Goal: Find contact information: Find contact information

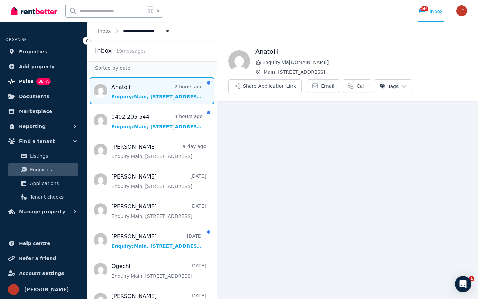
click at [28, 82] on span "Pulse" at bounding box center [26, 81] width 15 height 8
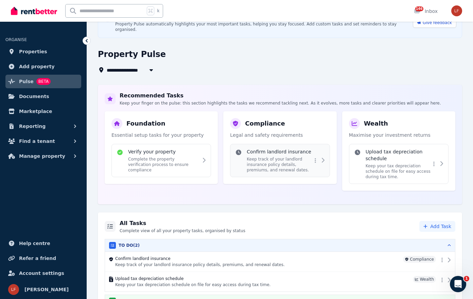
scroll to position [59, 0]
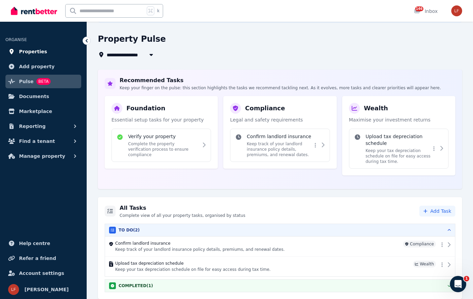
click at [46, 52] on link "Properties" at bounding box center [43, 52] width 76 height 14
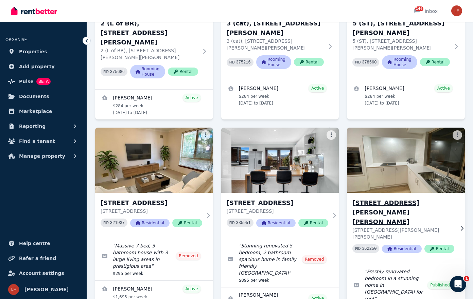
scroll to position [125, 0]
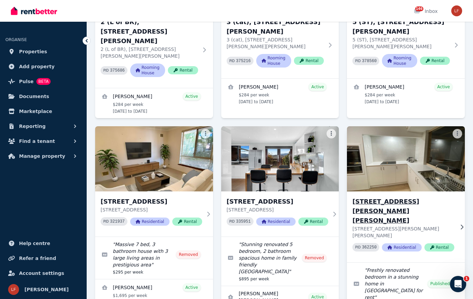
click at [425, 226] on p "[STREET_ADDRESS][PERSON_NAME][PERSON_NAME]" at bounding box center [403, 233] width 102 height 14
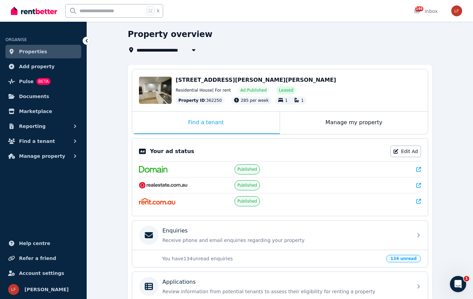
scroll to position [86, 0]
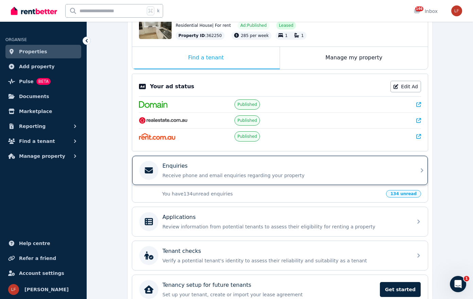
click at [296, 171] on div "Enquiries Receive phone and email enquiries regarding your property" at bounding box center [285, 170] width 246 height 17
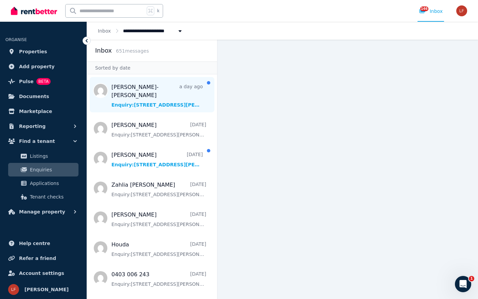
click at [142, 94] on span "Message list" at bounding box center [152, 94] width 130 height 35
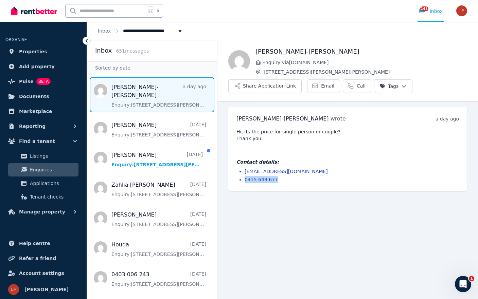
drag, startPoint x: 295, startPoint y: 179, endPoint x: 229, endPoint y: 176, distance: 66.0
click at [229, 176] on div "[PERSON_NAME]-[PERSON_NAME] wrote a day ago 12:18 pm on [DATE] Hi, Its the pric…" at bounding box center [347, 149] width 239 height 85
copy link "0415 643 677"
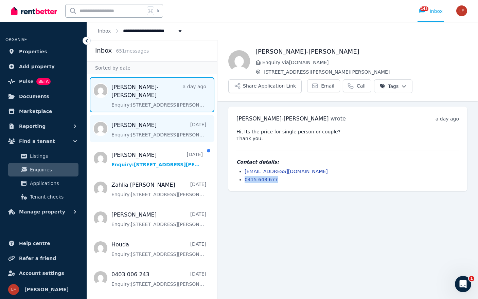
click at [141, 122] on span "Message list" at bounding box center [152, 128] width 130 height 27
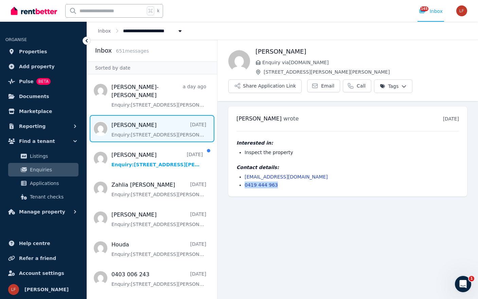
drag, startPoint x: 294, startPoint y: 188, endPoint x: 231, endPoint y: 181, distance: 62.7
click at [231, 181] on div "[PERSON_NAME] wrote [DATE] 9:31 am [DATE][DATE] Interested in: Inspect the prop…" at bounding box center [347, 152] width 239 height 90
copy link "0419 444 963"
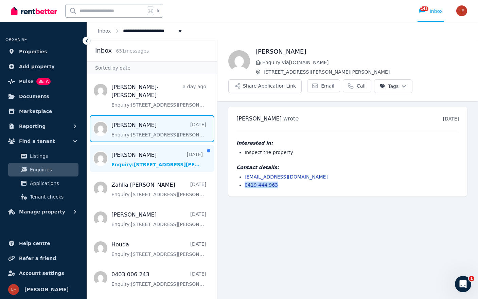
click at [148, 146] on span "Message list" at bounding box center [152, 158] width 130 height 27
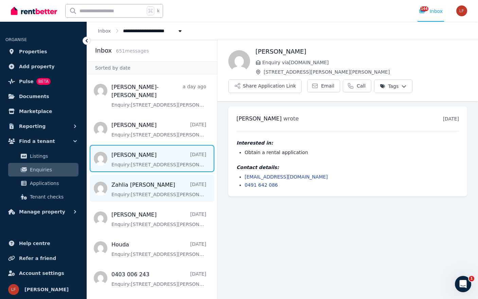
click at [150, 178] on span "Message list" at bounding box center [152, 188] width 130 height 27
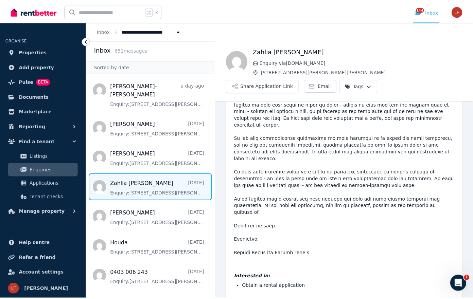
scroll to position [90, 0]
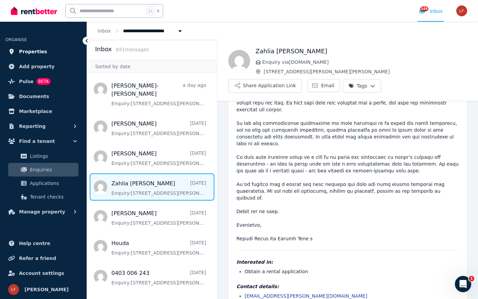
click at [31, 48] on span "Properties" at bounding box center [33, 52] width 28 height 8
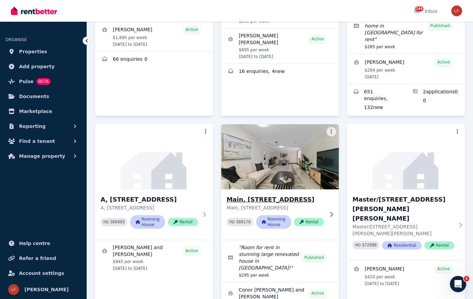
scroll to position [382, 0]
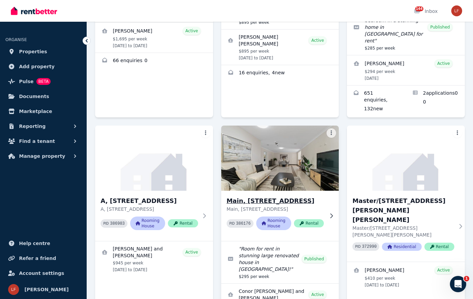
click at [261, 196] on h3 "Main, [STREET_ADDRESS]" at bounding box center [276, 201] width 98 height 10
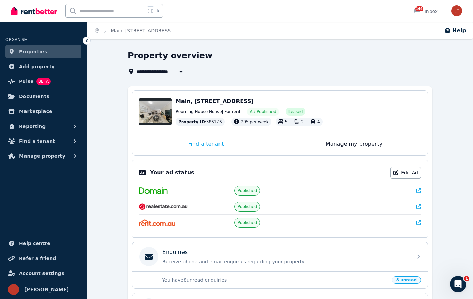
scroll to position [24, 0]
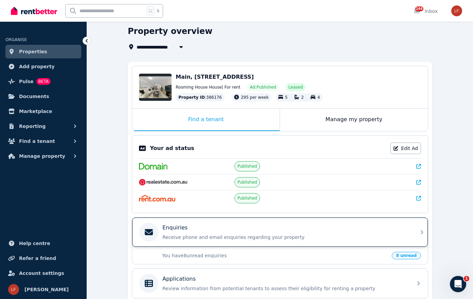
click at [294, 240] on p "Receive phone and email enquiries regarding your property" at bounding box center [285, 237] width 246 height 7
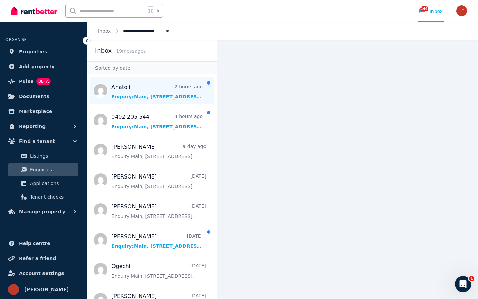
click at [141, 96] on span "Message list" at bounding box center [152, 90] width 130 height 27
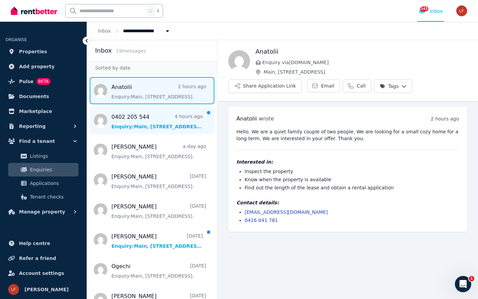
click at [155, 124] on span "Message list" at bounding box center [152, 120] width 130 height 27
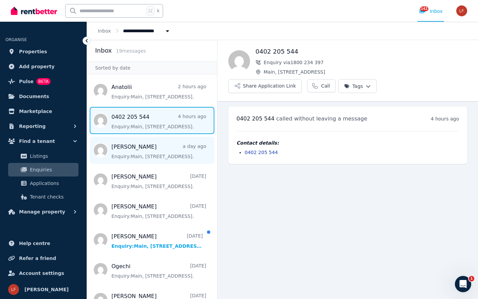
click at [155, 151] on span "Message list" at bounding box center [152, 150] width 130 height 27
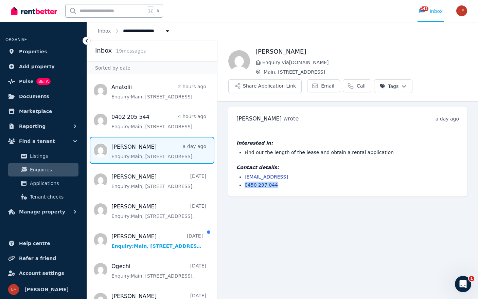
drag, startPoint x: 286, startPoint y: 185, endPoint x: 236, endPoint y: 185, distance: 50.0
click at [236, 185] on div "[PERSON_NAME] wrote a day ago 12:55 pm on [DATE] Interested in: Find out the le…" at bounding box center [347, 152] width 239 height 90
copy link "0450 297 044"
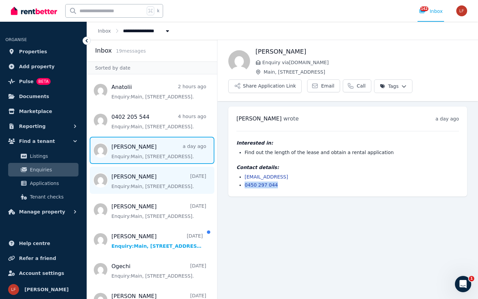
click at [151, 181] on span "Message list" at bounding box center [152, 180] width 130 height 27
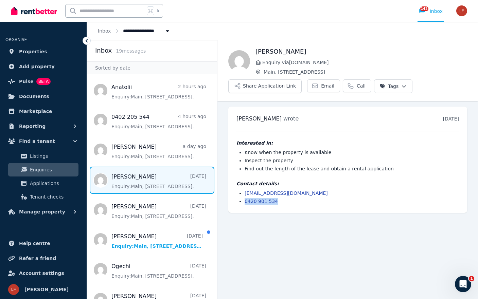
drag, startPoint x: 299, startPoint y: 204, endPoint x: 233, endPoint y: 200, distance: 65.8
click at [234, 200] on div "[PERSON_NAME] wrote [DATE] 2:08 pm [DATE][DATE] Interested in: Know when the pr…" at bounding box center [347, 160] width 239 height 106
copy link "0420 901 534"
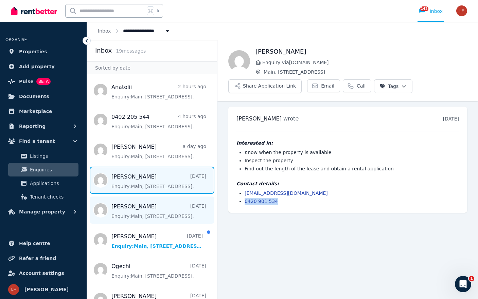
click at [162, 211] on span "Message list" at bounding box center [152, 210] width 130 height 27
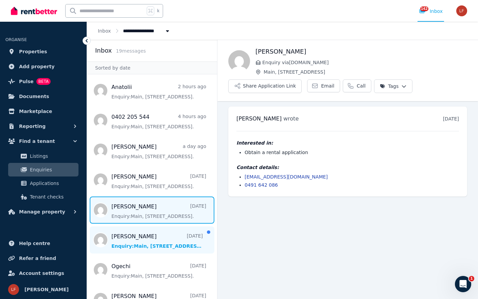
click at [117, 244] on span "Message list" at bounding box center [152, 240] width 130 height 27
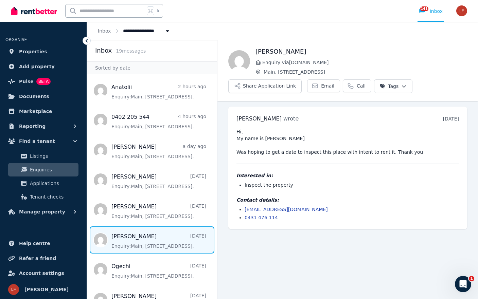
scroll to position [20, 0]
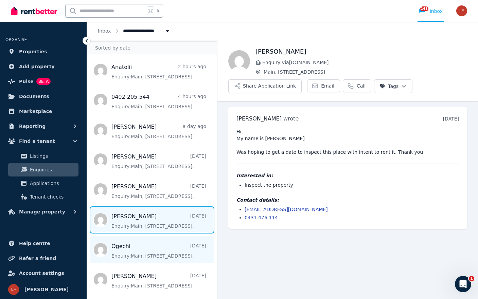
click at [169, 250] on span "Message list" at bounding box center [152, 250] width 130 height 27
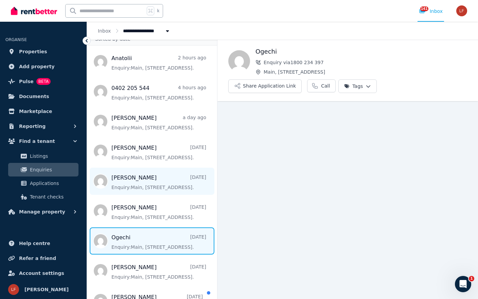
scroll to position [114, 0]
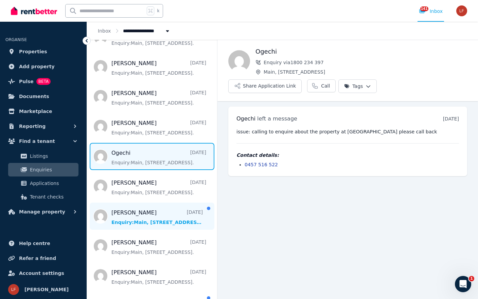
click at [161, 219] on span "Message list" at bounding box center [152, 216] width 130 height 27
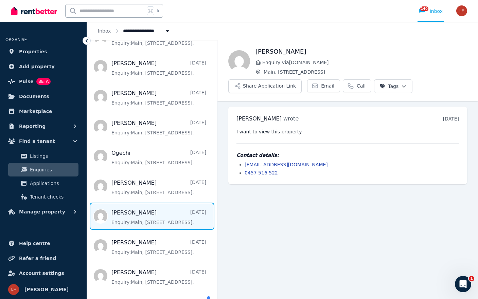
scroll to position [132, 0]
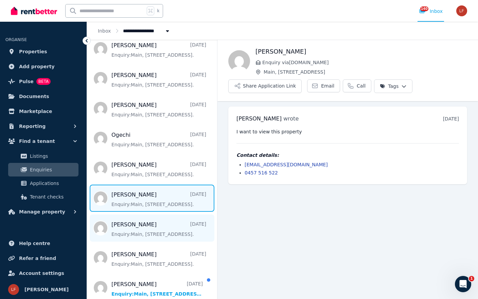
click at [161, 226] on span "Message list" at bounding box center [152, 228] width 130 height 27
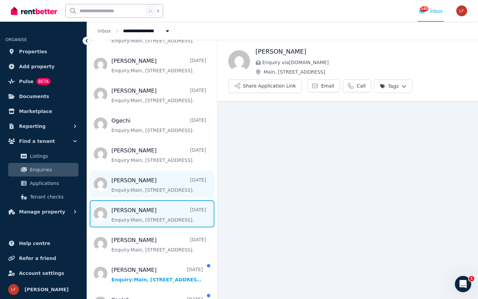
scroll to position [186, 0]
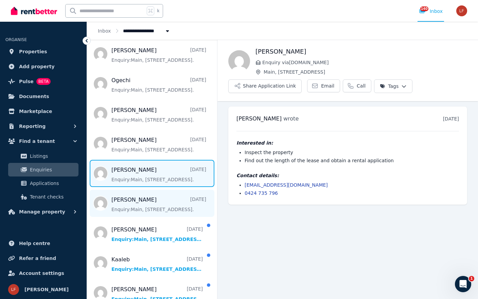
click at [143, 210] on span "Message list" at bounding box center [152, 203] width 130 height 27
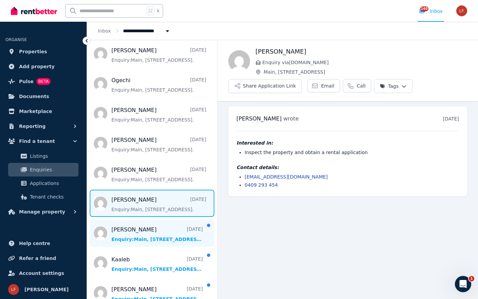
click at [146, 235] on span "Message list" at bounding box center [152, 233] width 130 height 27
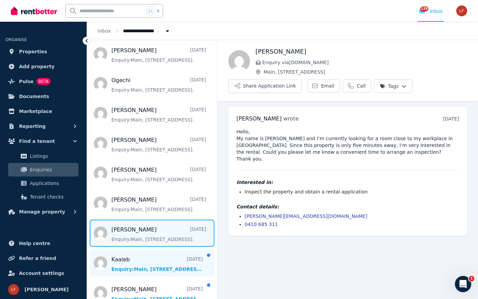
click at [149, 260] on span "Message list" at bounding box center [152, 263] width 130 height 27
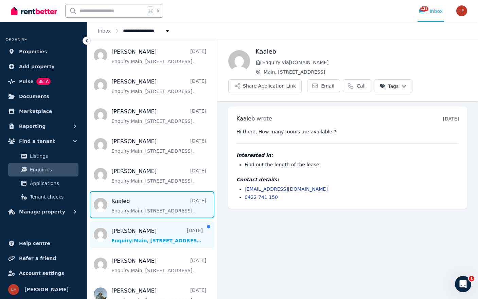
scroll to position [276, 0]
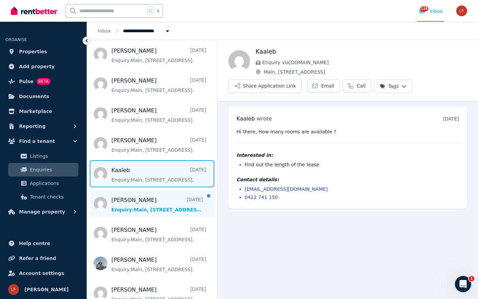
click at [168, 203] on span "Message list" at bounding box center [152, 203] width 130 height 27
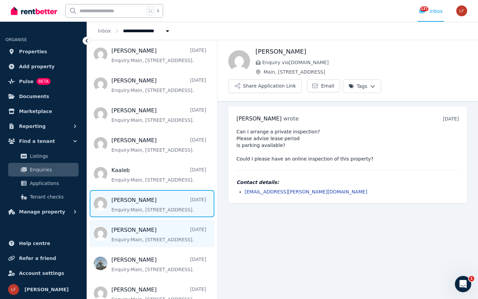
click at [162, 228] on span "Message list" at bounding box center [152, 233] width 130 height 27
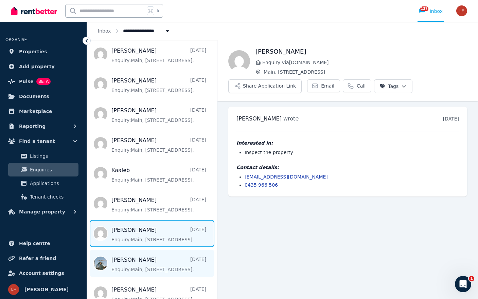
click at [142, 268] on span "Message list" at bounding box center [152, 263] width 130 height 27
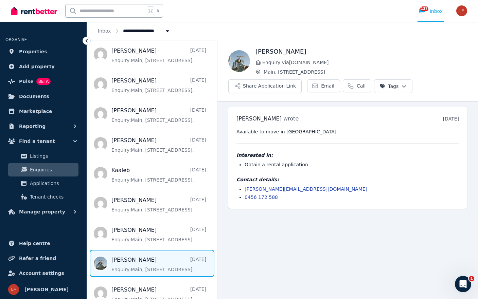
scroll to position [346, 0]
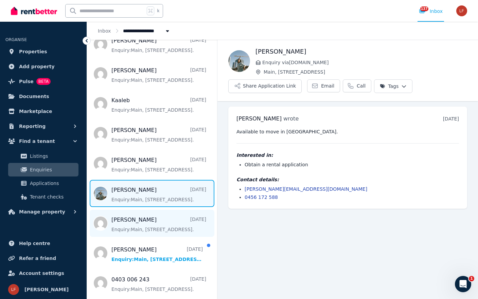
click at [150, 225] on span "Message list" at bounding box center [152, 223] width 130 height 27
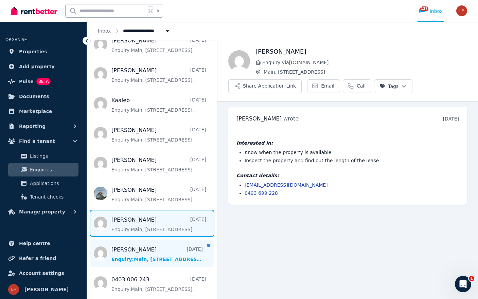
click at [151, 255] on span "Message list" at bounding box center [152, 253] width 130 height 27
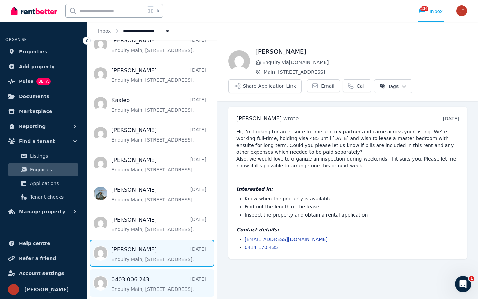
click at [155, 281] on span "Message list" at bounding box center [152, 283] width 130 height 27
